Goal: Task Accomplishment & Management: Manage account settings

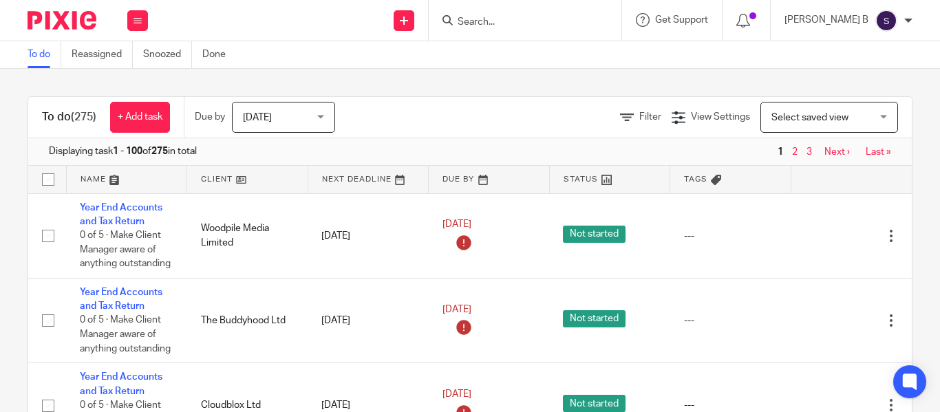
click at [138, 15] on button at bounding box center [137, 20] width 21 height 21
click at [141, 100] on link "Clients" at bounding box center [134, 105] width 30 height 10
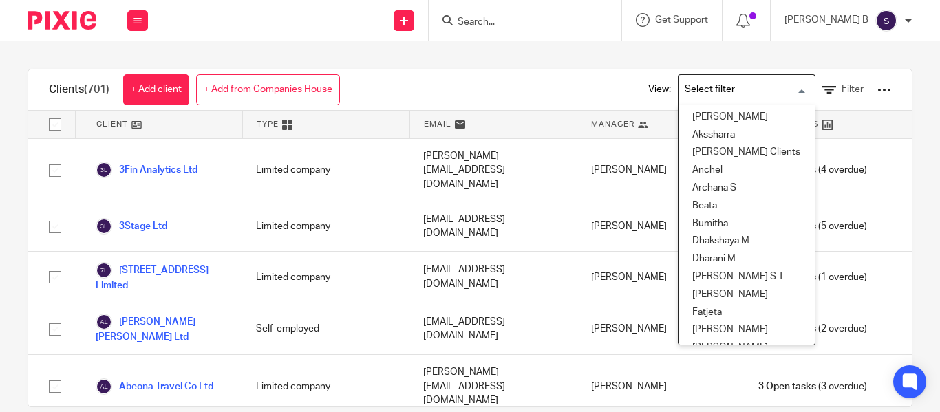
click at [696, 93] on input "Search for option" at bounding box center [743, 90] width 127 height 24
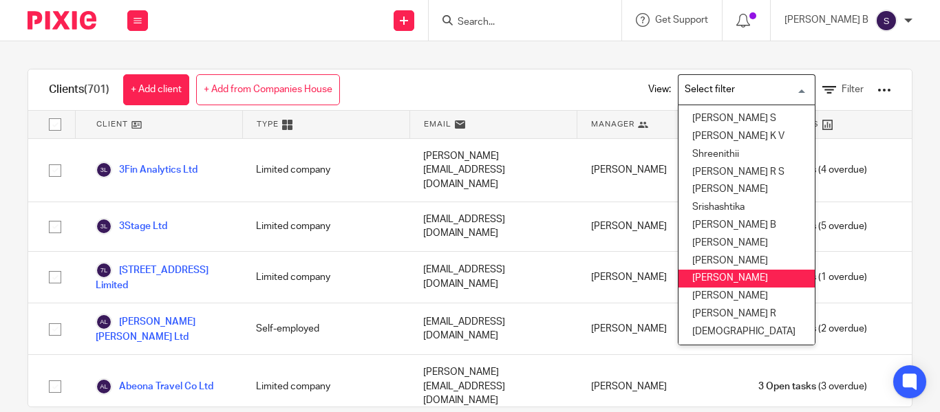
scroll to position [23, 0]
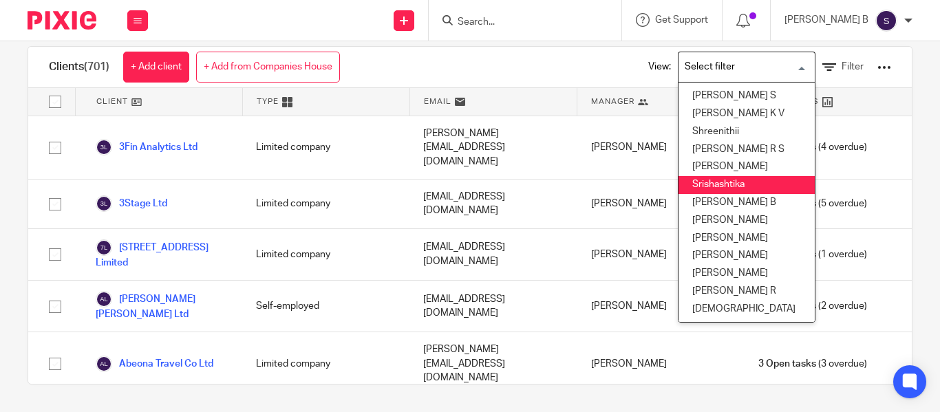
click at [722, 176] on li "Srishashtika" at bounding box center [746, 185] width 136 height 18
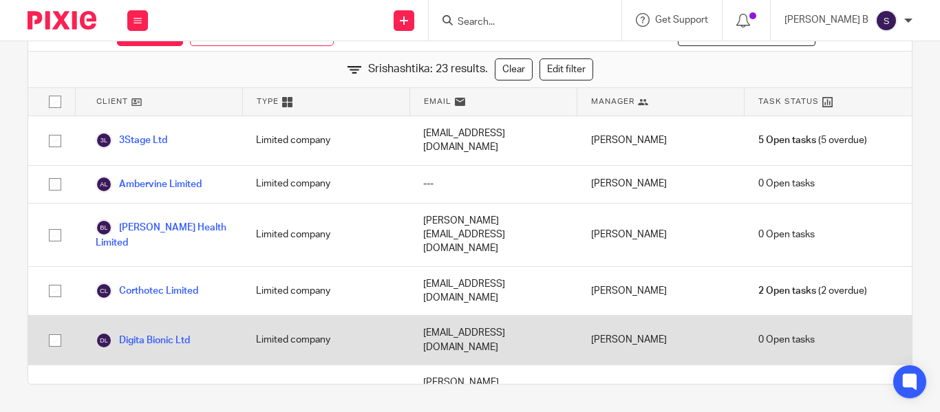
scroll to position [0, 0]
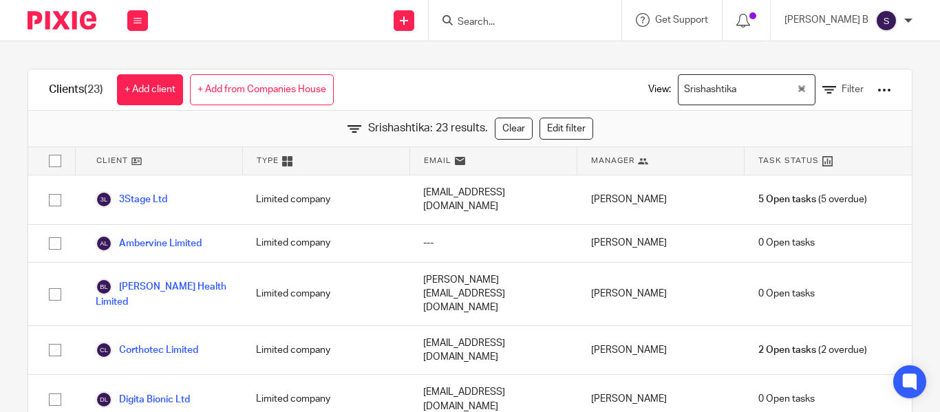
click at [683, 92] on div "Srishashtika" at bounding box center [737, 88] width 118 height 27
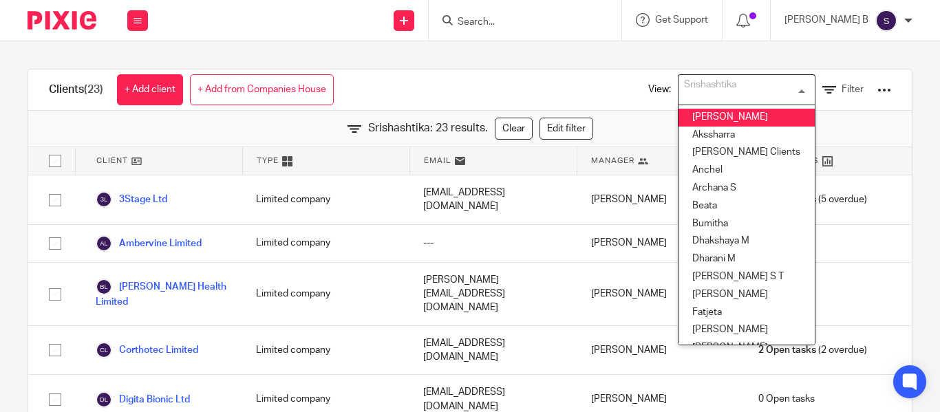
click at [735, 120] on li "Aishwarya" at bounding box center [746, 118] width 136 height 18
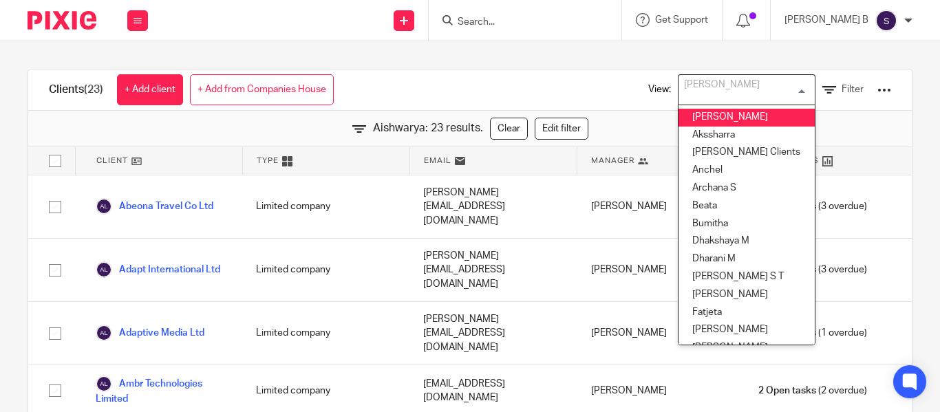
click at [753, 89] on input "Search for option" at bounding box center [743, 90] width 127 height 24
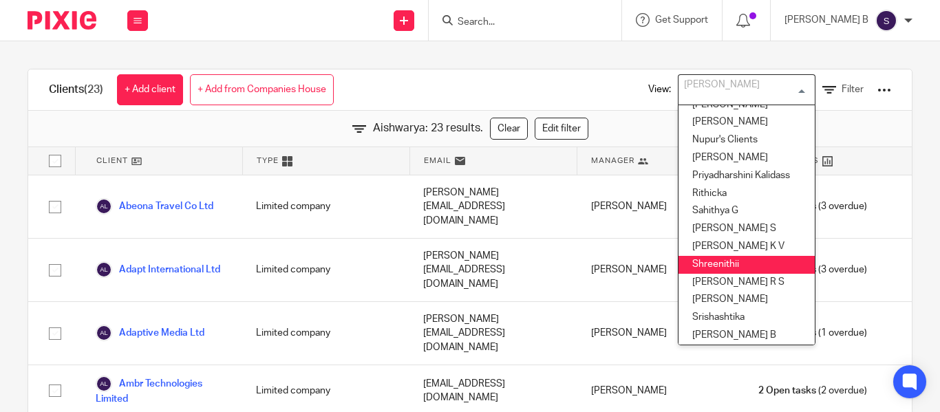
scroll to position [499, 0]
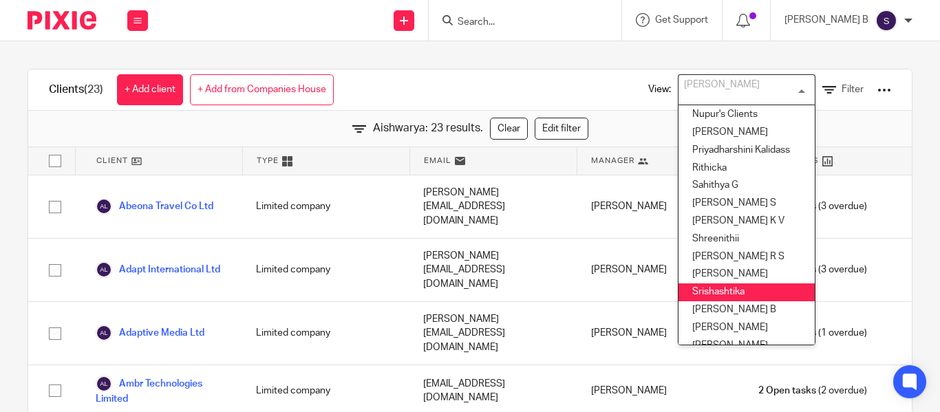
click at [697, 286] on li "Srishashtika" at bounding box center [746, 292] width 136 height 18
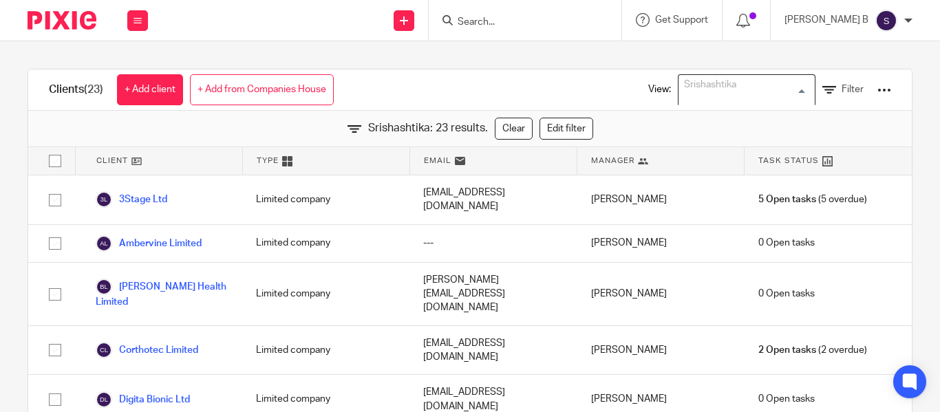
click at [711, 81] on div "Srishashtika" at bounding box center [743, 88] width 130 height 27
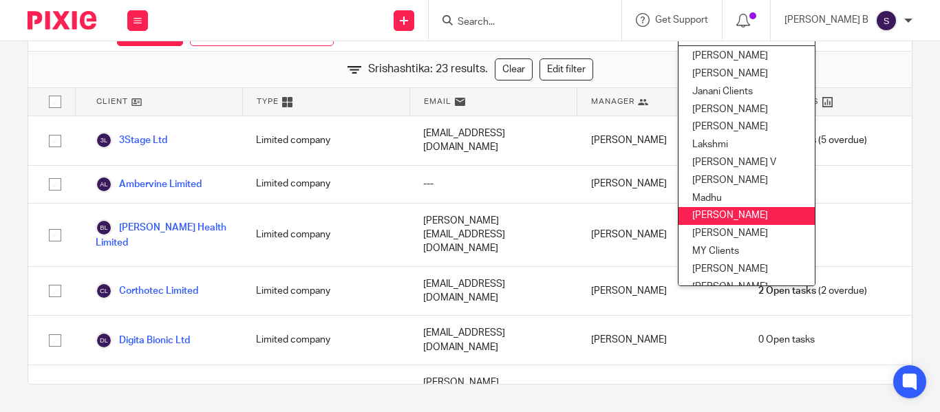
scroll to position [229, 0]
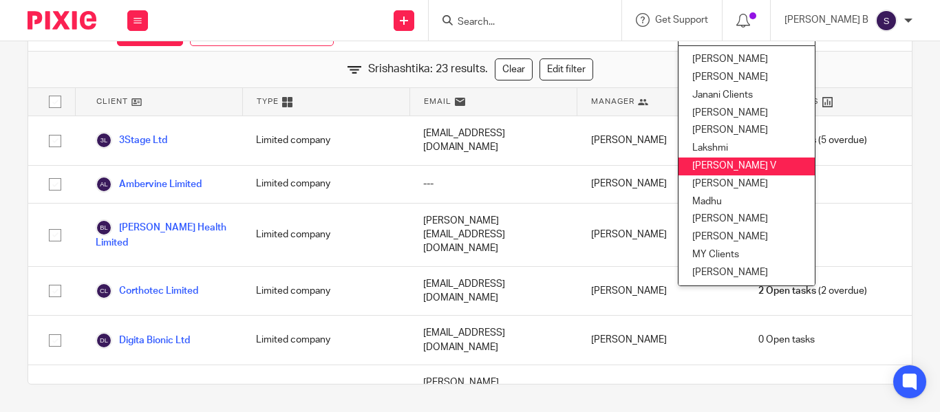
click at [712, 166] on li "Logapriya V" at bounding box center [746, 167] width 136 height 18
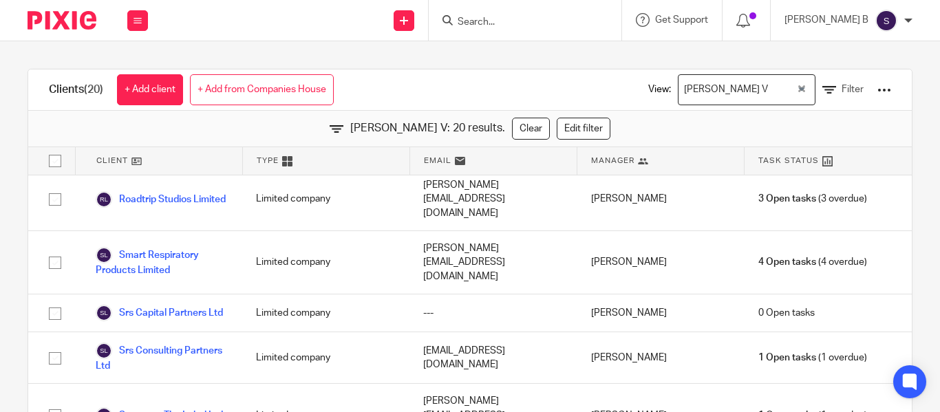
scroll to position [0, 0]
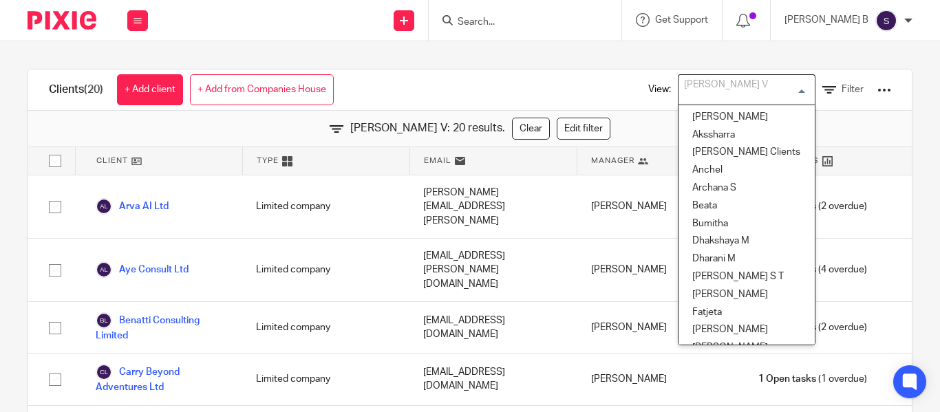
click at [698, 91] on div "Logapriya V" at bounding box center [743, 88] width 130 height 27
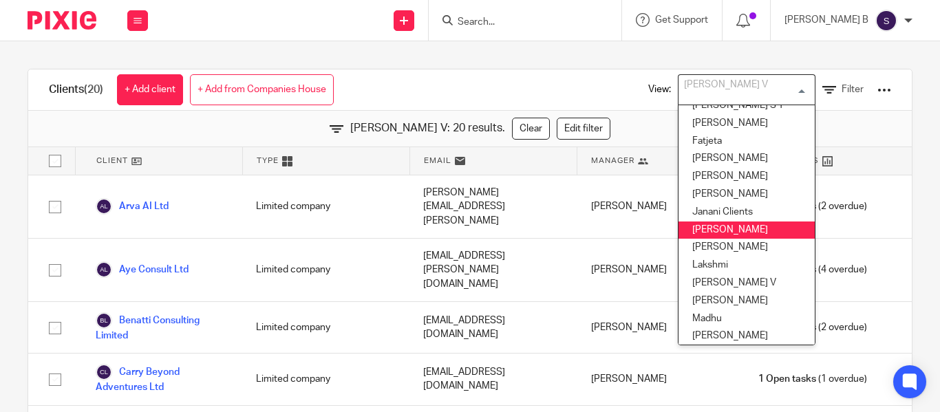
click at [714, 226] on li "Kavya T" at bounding box center [746, 231] width 136 height 18
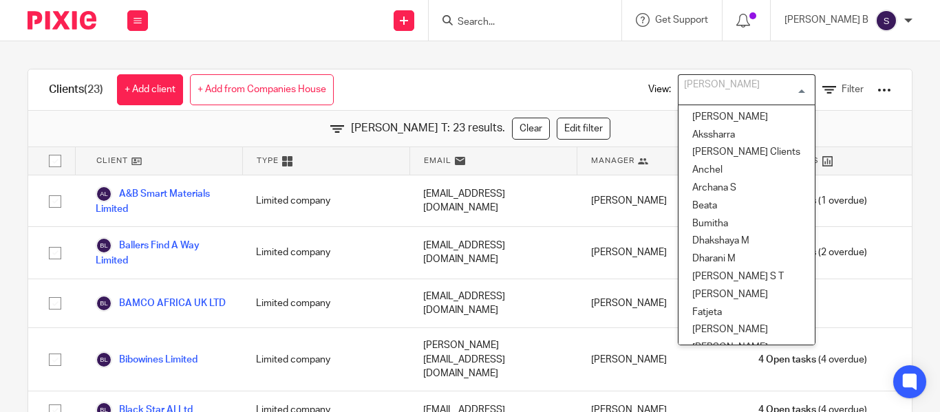
click at [702, 90] on div "Kavya T" at bounding box center [743, 88] width 130 height 27
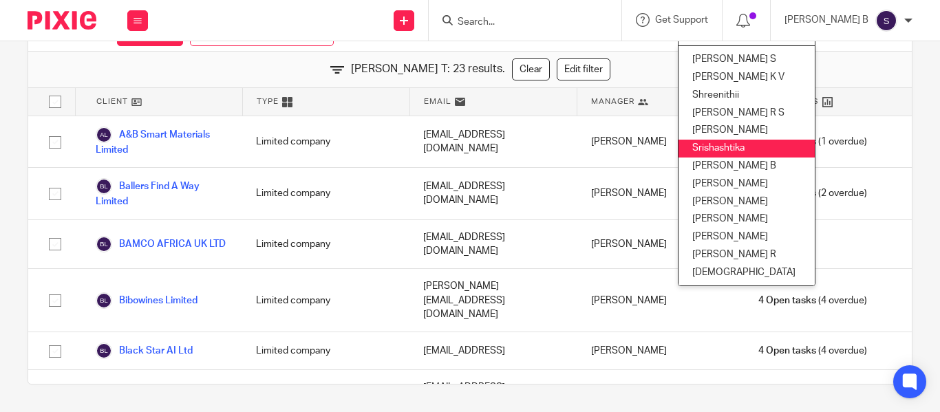
click at [709, 140] on li "Srishashtika" at bounding box center [746, 149] width 136 height 18
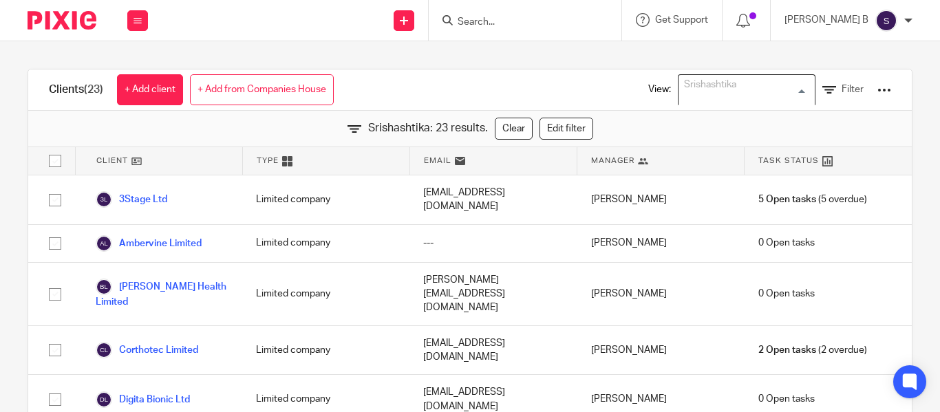
scroll to position [455, 0]
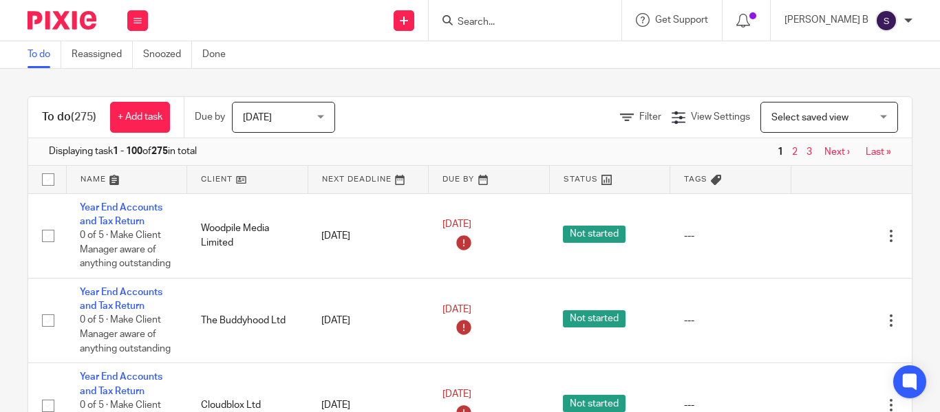
click at [492, 15] on form at bounding box center [529, 20] width 147 height 17
click at [499, 23] on input "Search" at bounding box center [518, 23] width 124 height 12
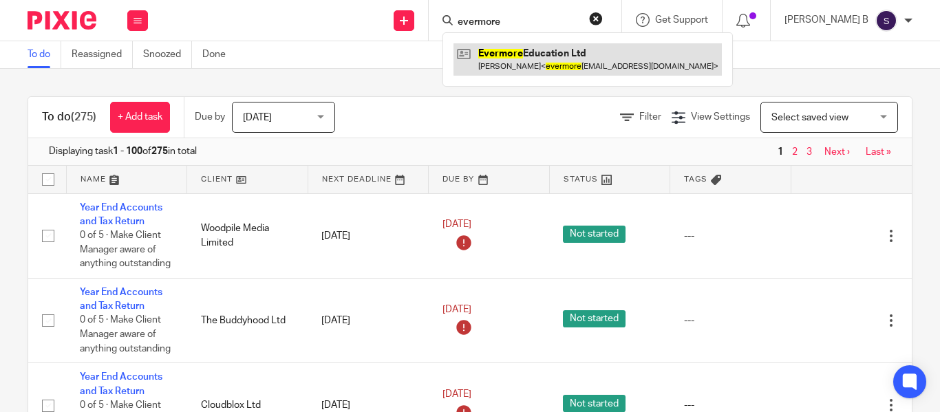
type input "evermore"
click at [547, 64] on link at bounding box center [587, 59] width 268 height 32
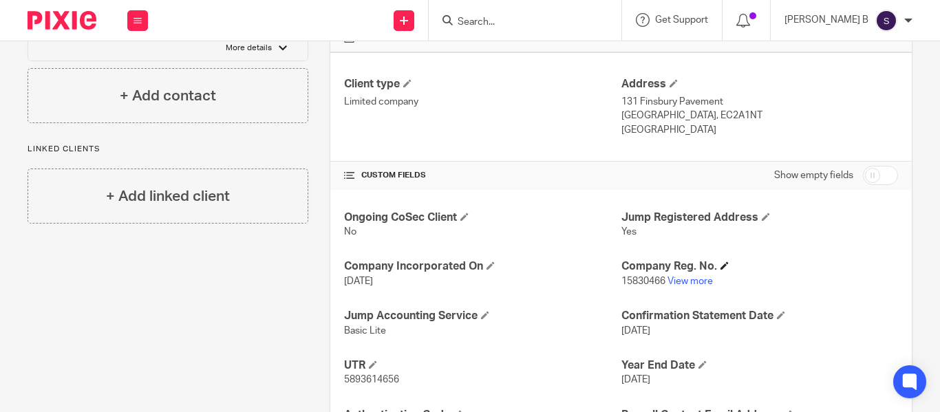
scroll to position [354, 0]
click at [689, 282] on link "View more" at bounding box center [689, 282] width 45 height 10
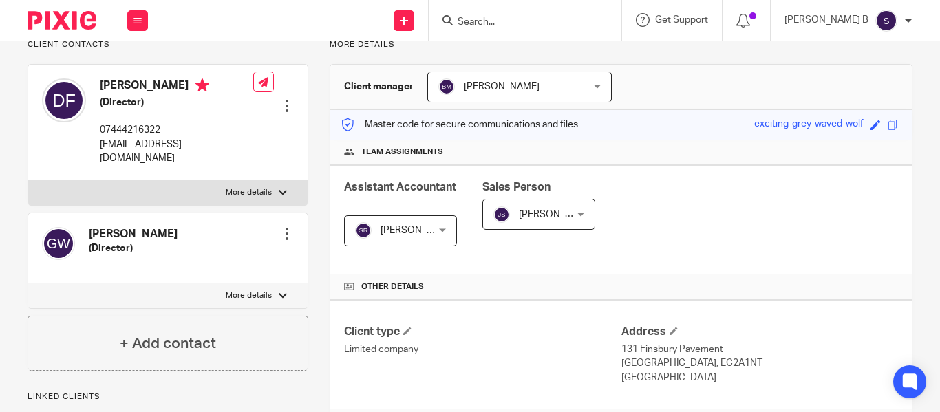
scroll to position [0, 0]
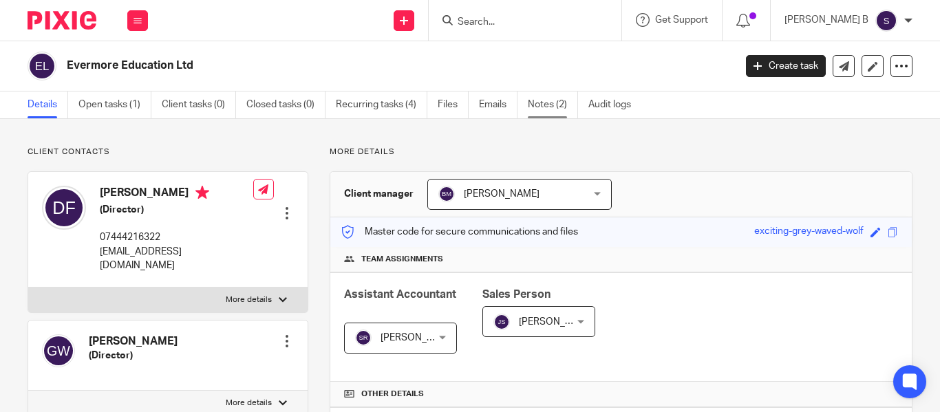
click at [530, 104] on link "Notes (2)" at bounding box center [553, 105] width 50 height 27
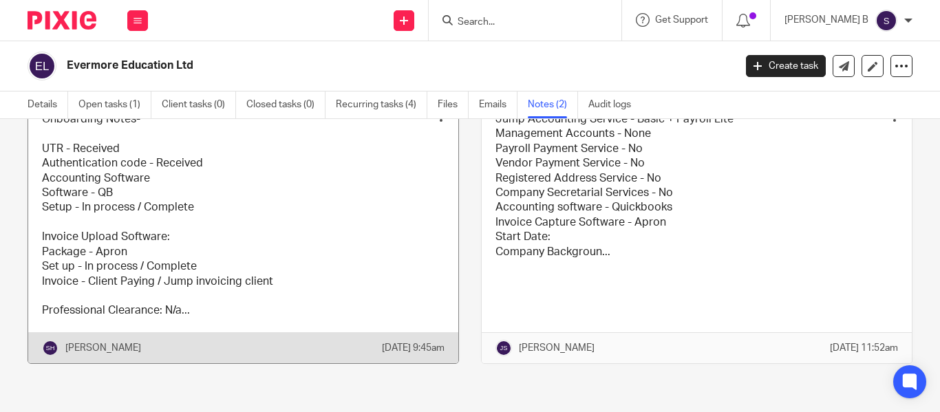
scroll to position [115, 0]
click at [279, 229] on link at bounding box center [243, 230] width 430 height 265
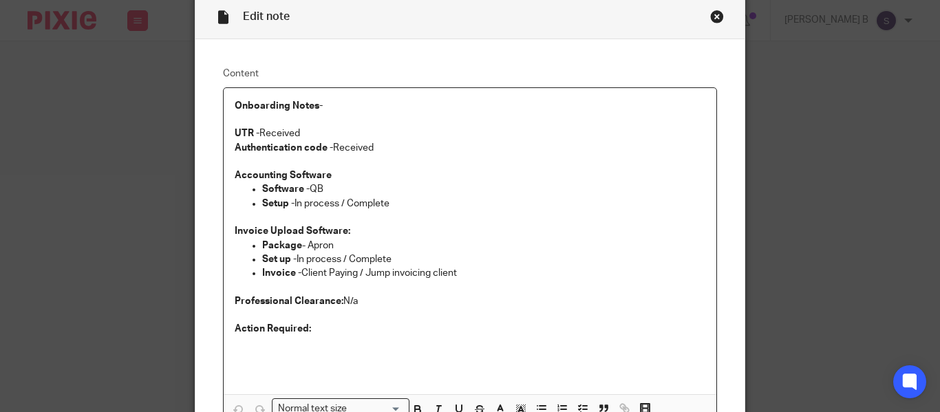
scroll to position [53, 0]
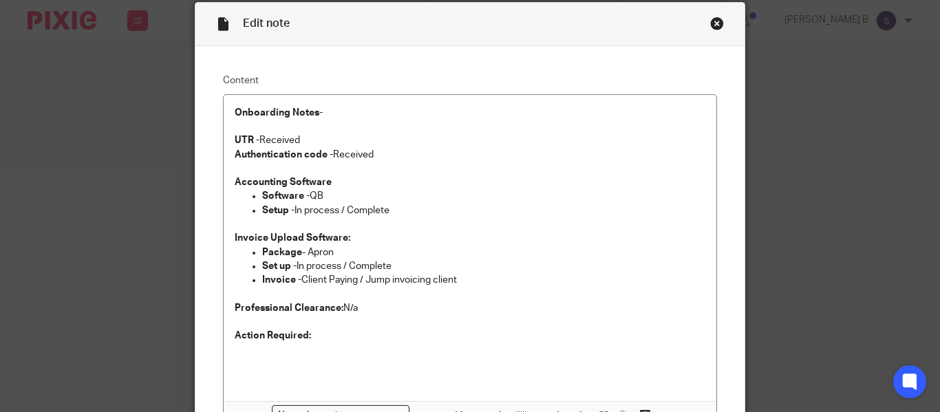
click at [710, 23] on div "Close this dialog window" at bounding box center [717, 24] width 14 height 14
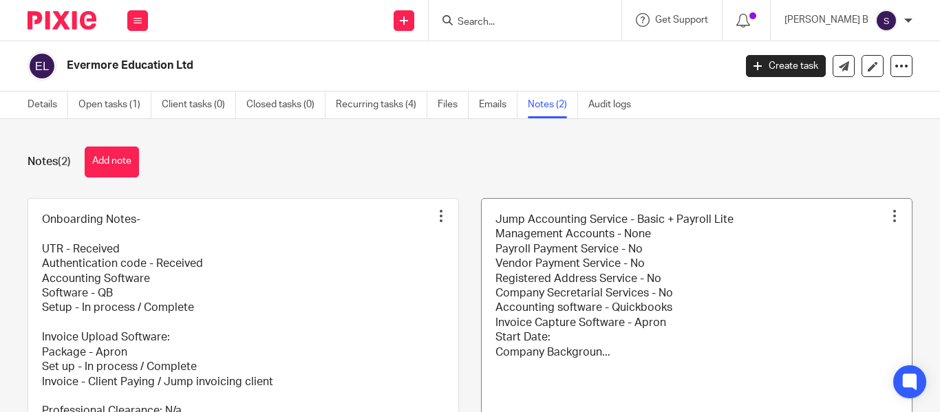
click at [596, 277] on link at bounding box center [697, 331] width 430 height 265
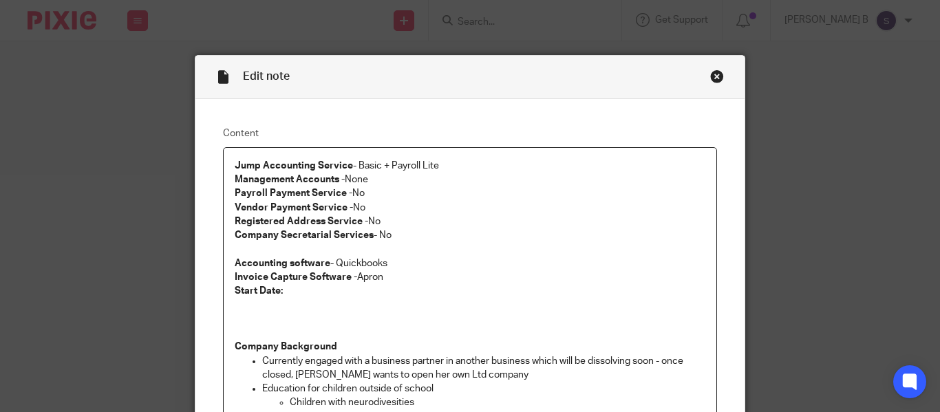
click at [716, 79] on div "Close this dialog window" at bounding box center [717, 76] width 14 height 14
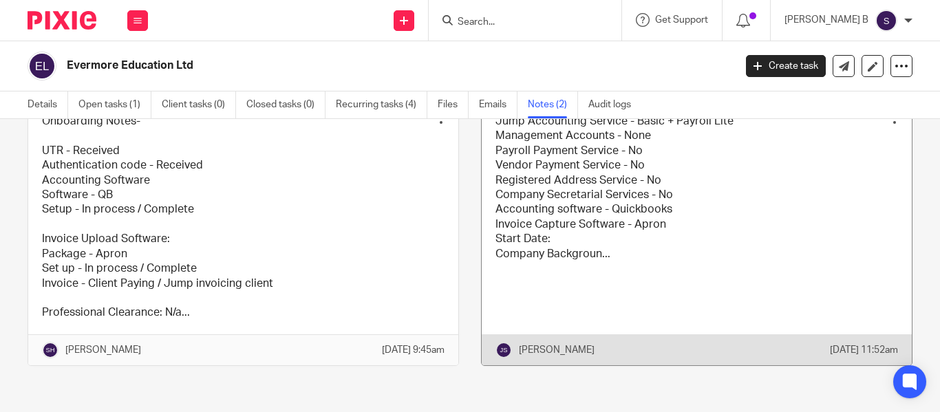
scroll to position [100, 0]
